Goal: Task Accomplishment & Management: Use online tool/utility

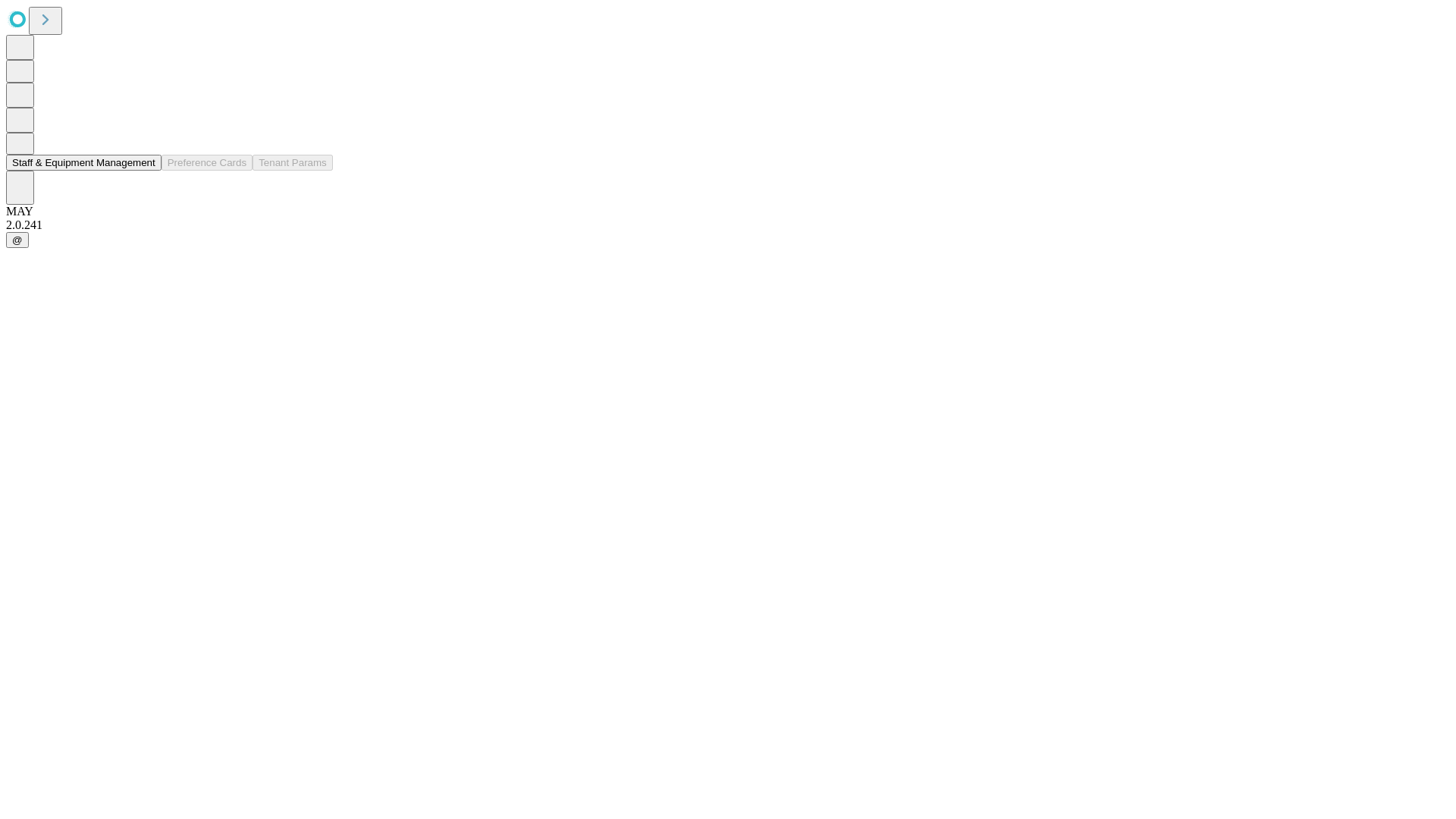
click at [144, 171] on button "Staff & Equipment Management" at bounding box center [84, 162] width 155 height 16
